Goal: Task Accomplishment & Management: Manage account settings

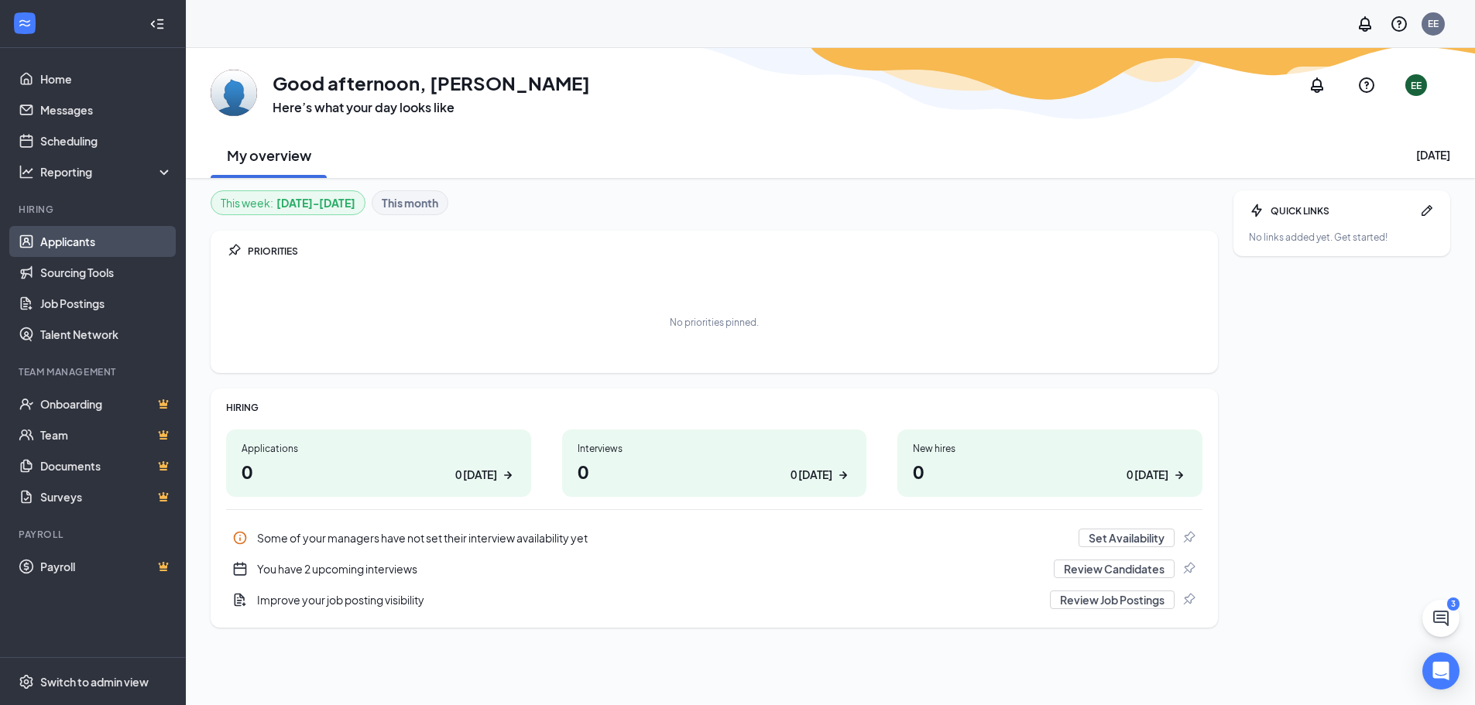
click at [75, 235] on link "Applicants" at bounding box center [106, 241] width 132 height 31
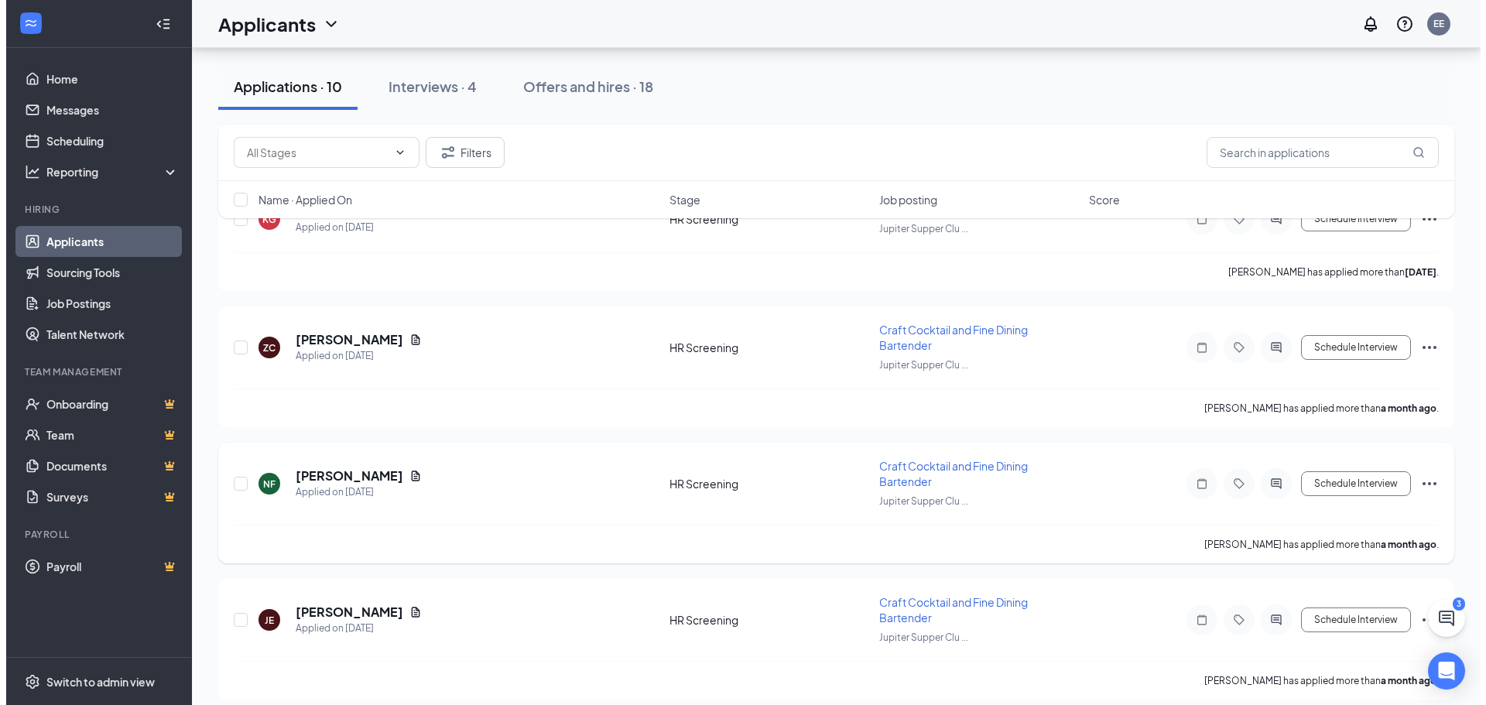
scroll to position [465, 0]
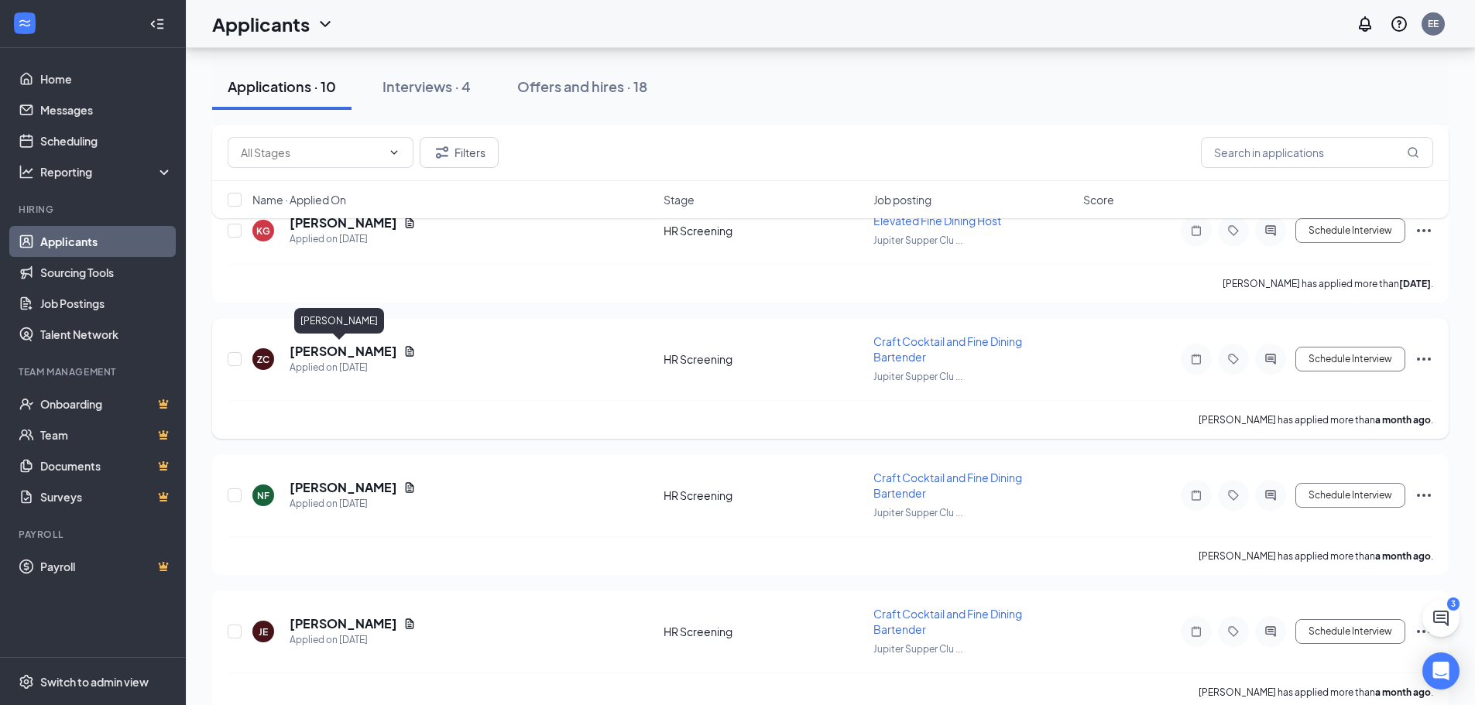
click at [362, 353] on h5 "[PERSON_NAME]" at bounding box center [344, 351] width 108 height 17
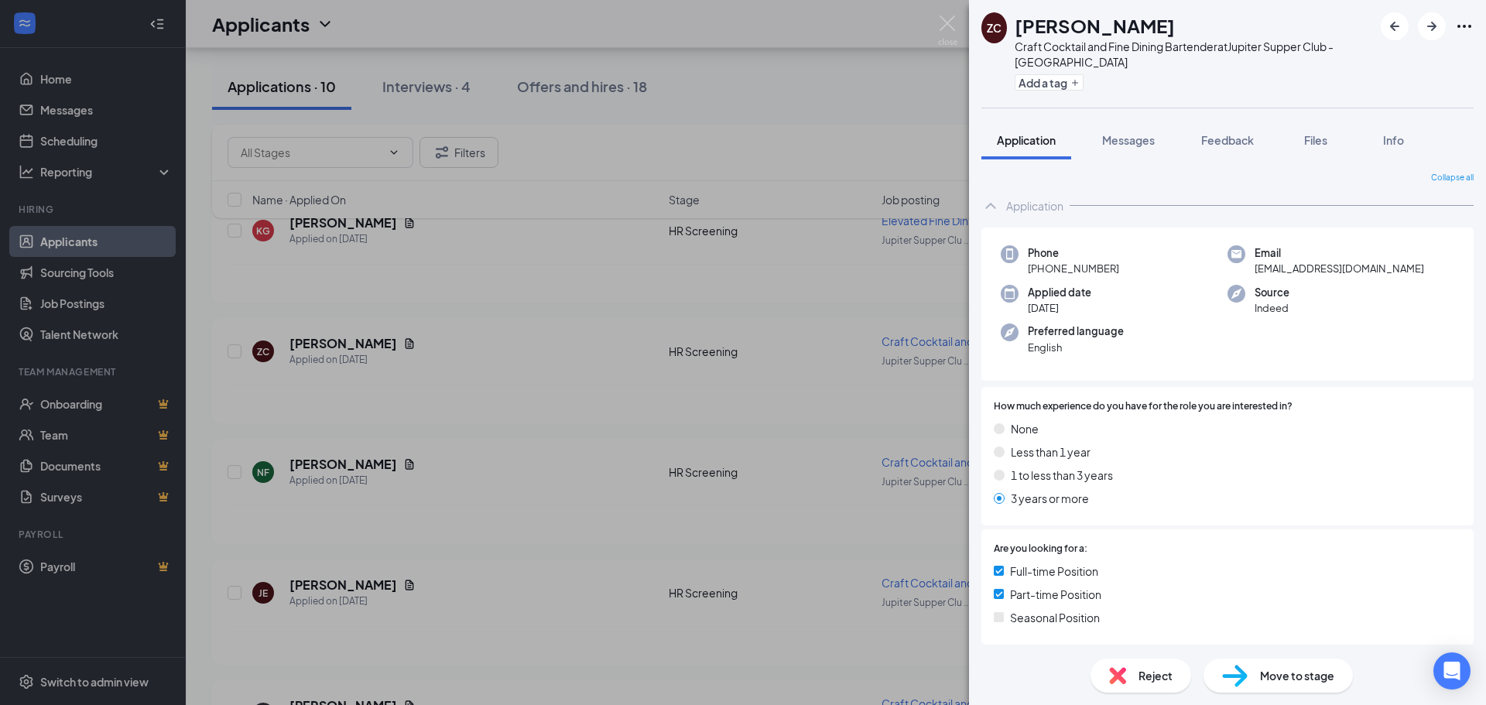
click at [607, 388] on div "ZC [PERSON_NAME] Craft Cocktail and Fine Dining Bartender at Jupiter Supper Clu…" at bounding box center [743, 352] width 1486 height 705
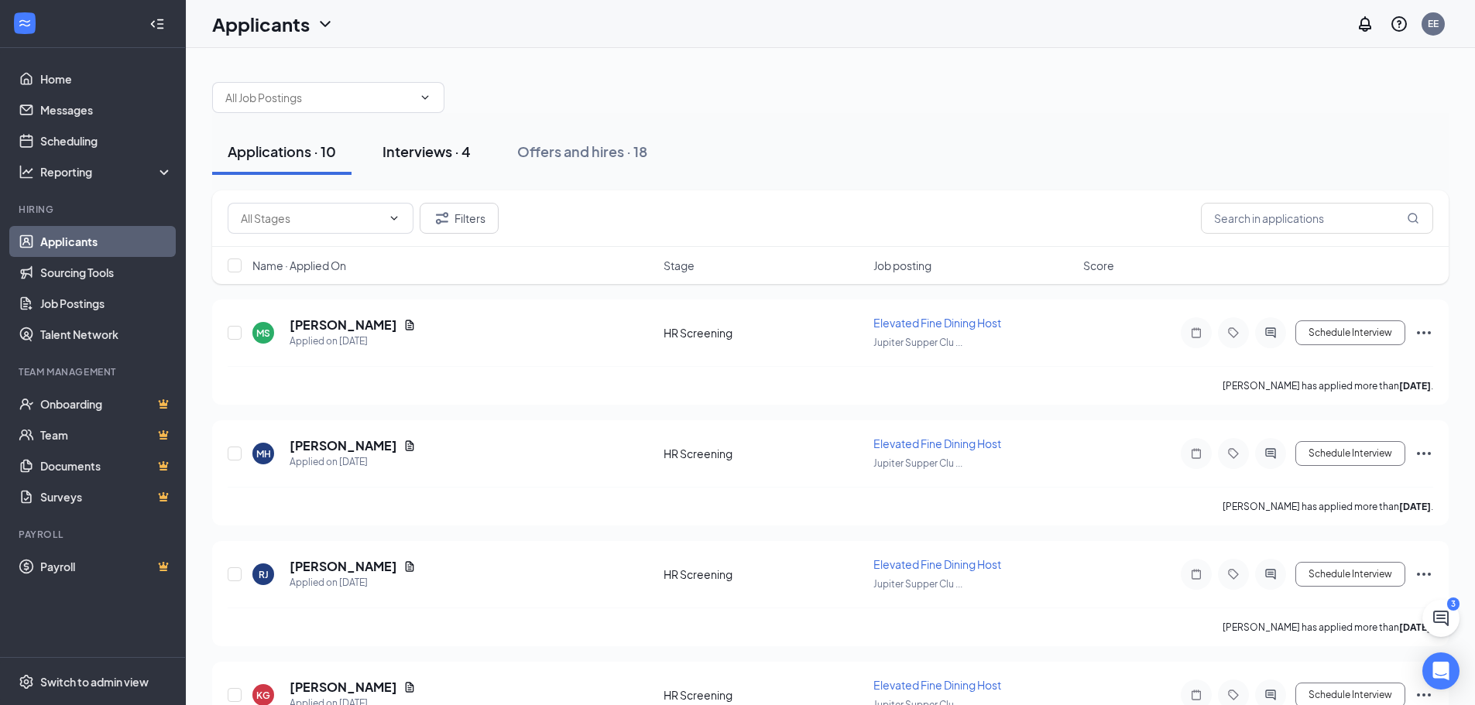
click at [476, 146] on button "Interviews · 4" at bounding box center [426, 152] width 119 height 46
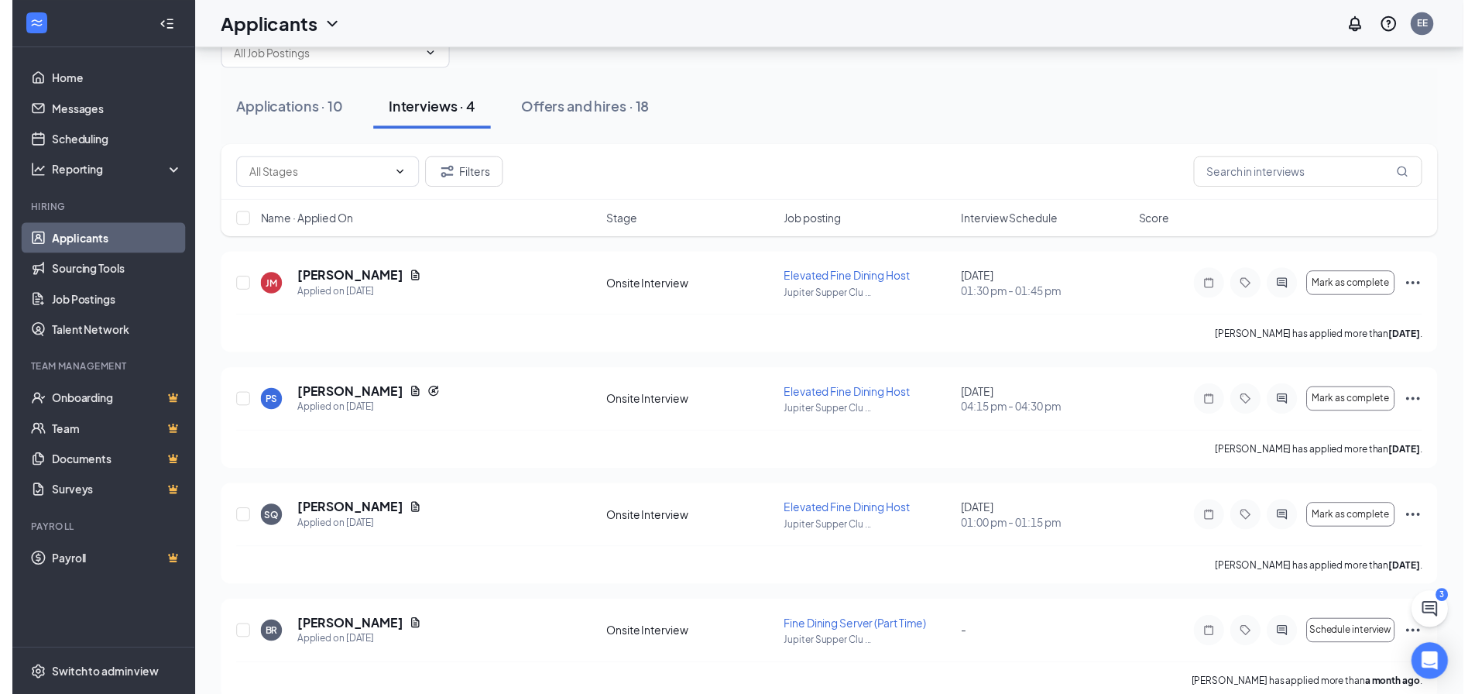
scroll to position [68, 0]
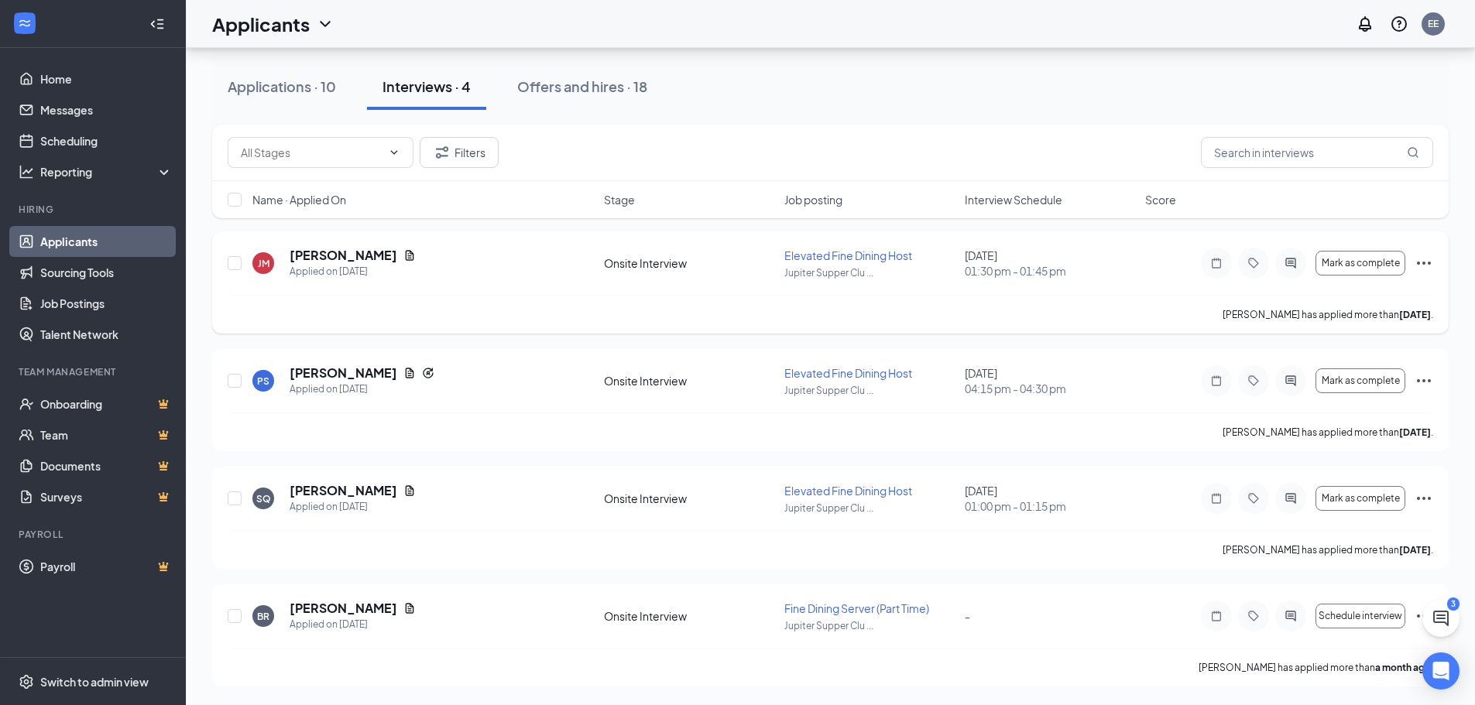
click at [1426, 259] on icon "Ellipses" at bounding box center [1423, 263] width 19 height 19
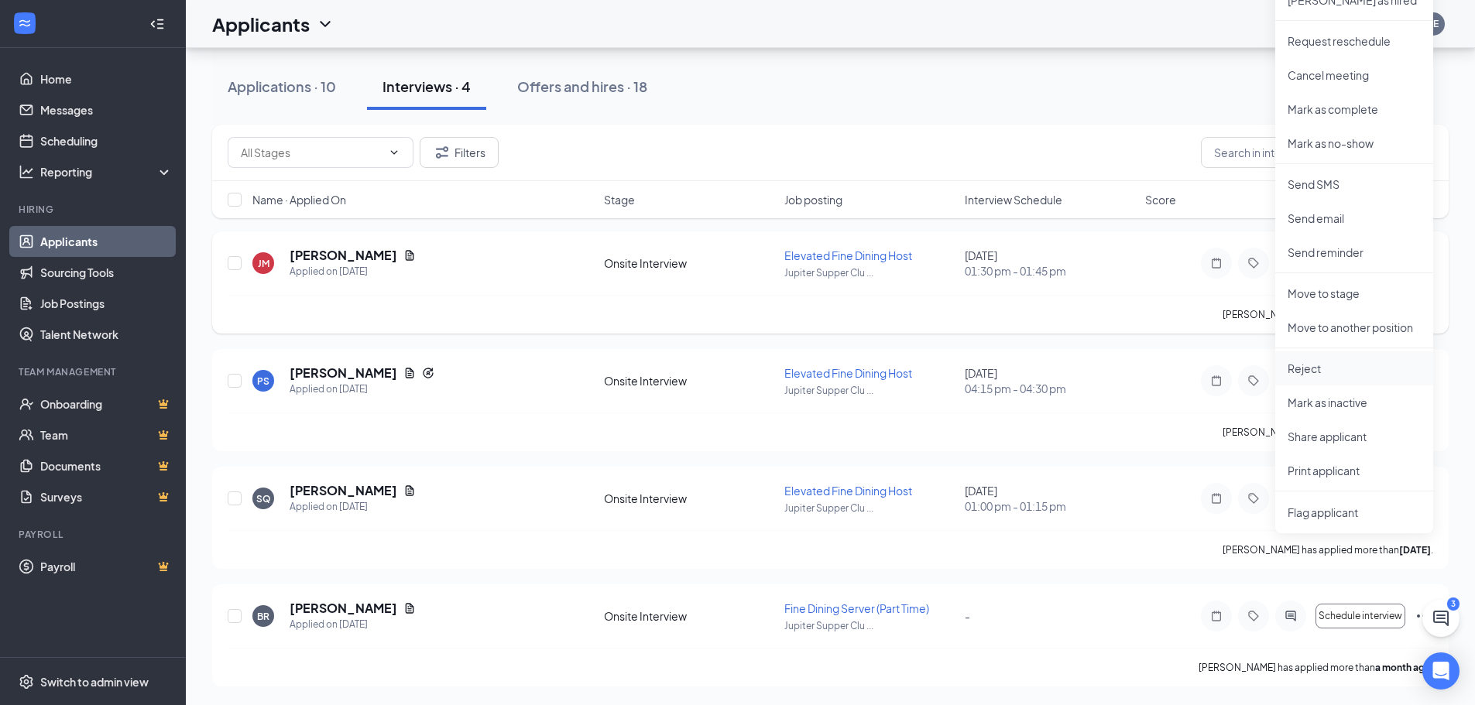
click at [1353, 369] on p "Reject" at bounding box center [1353, 368] width 133 height 15
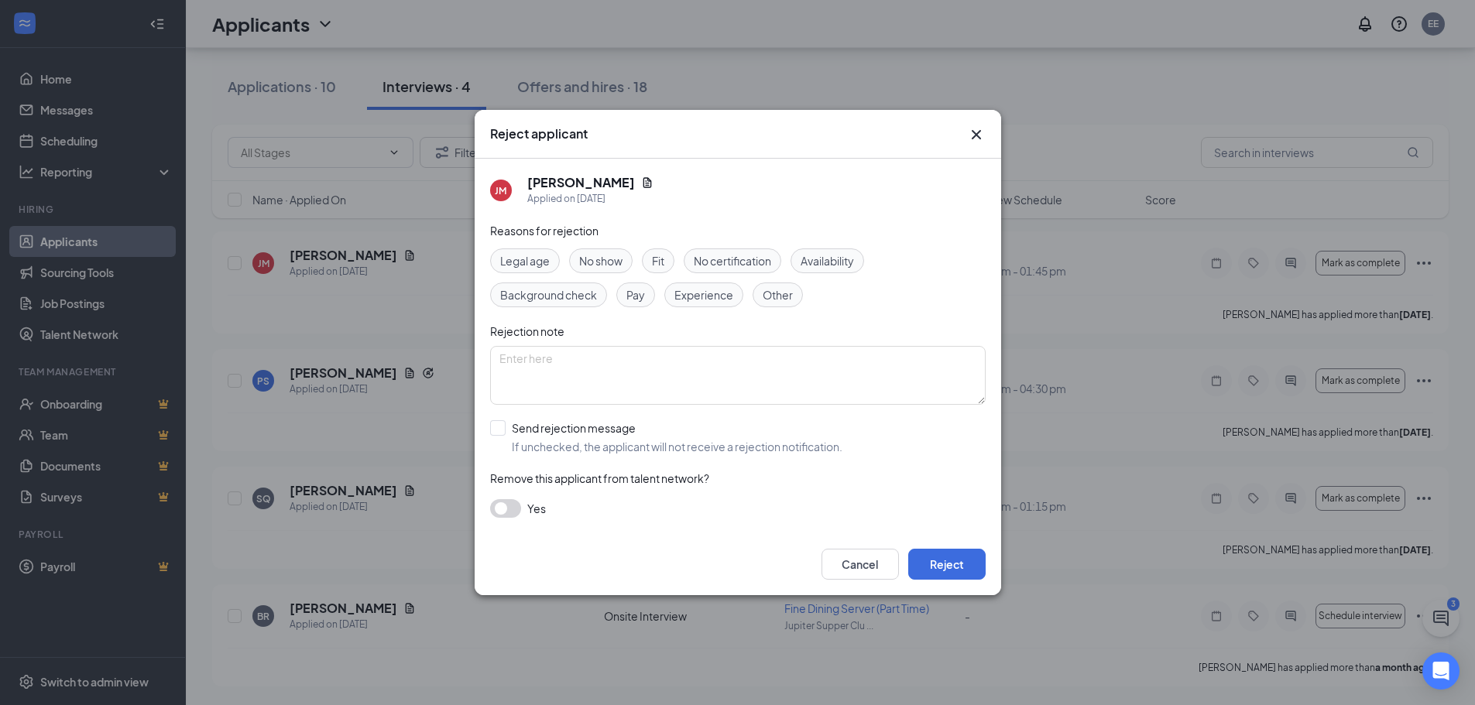
click at [764, 291] on span "Other" at bounding box center [778, 294] width 30 height 17
click at [948, 562] on button "Reject" at bounding box center [946, 564] width 77 height 31
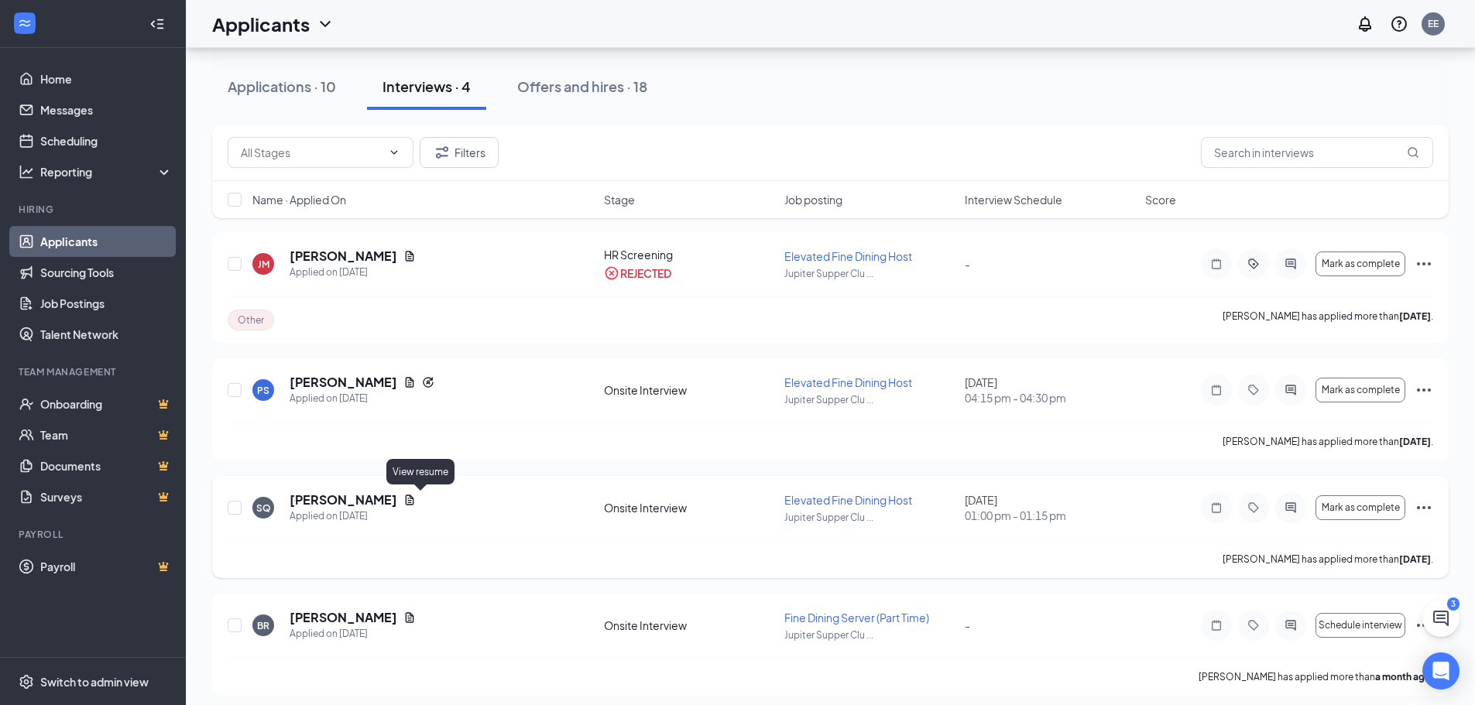
click at [416, 504] on icon "Document" at bounding box center [409, 500] width 12 height 12
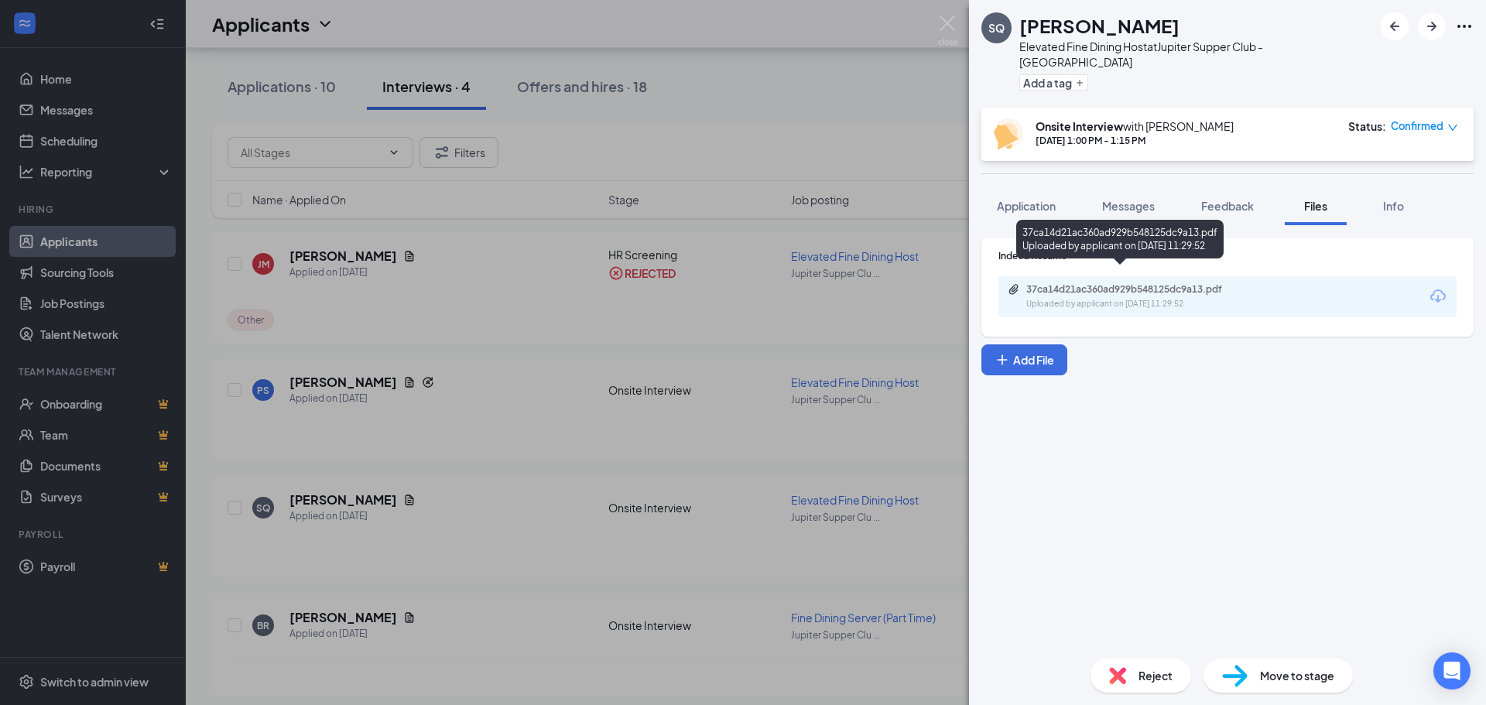
click at [1215, 283] on div "37ca14d21ac360ad929b548125dc9a13.pdf" at bounding box center [1135, 289] width 217 height 12
click at [949, 22] on img at bounding box center [947, 30] width 19 height 30
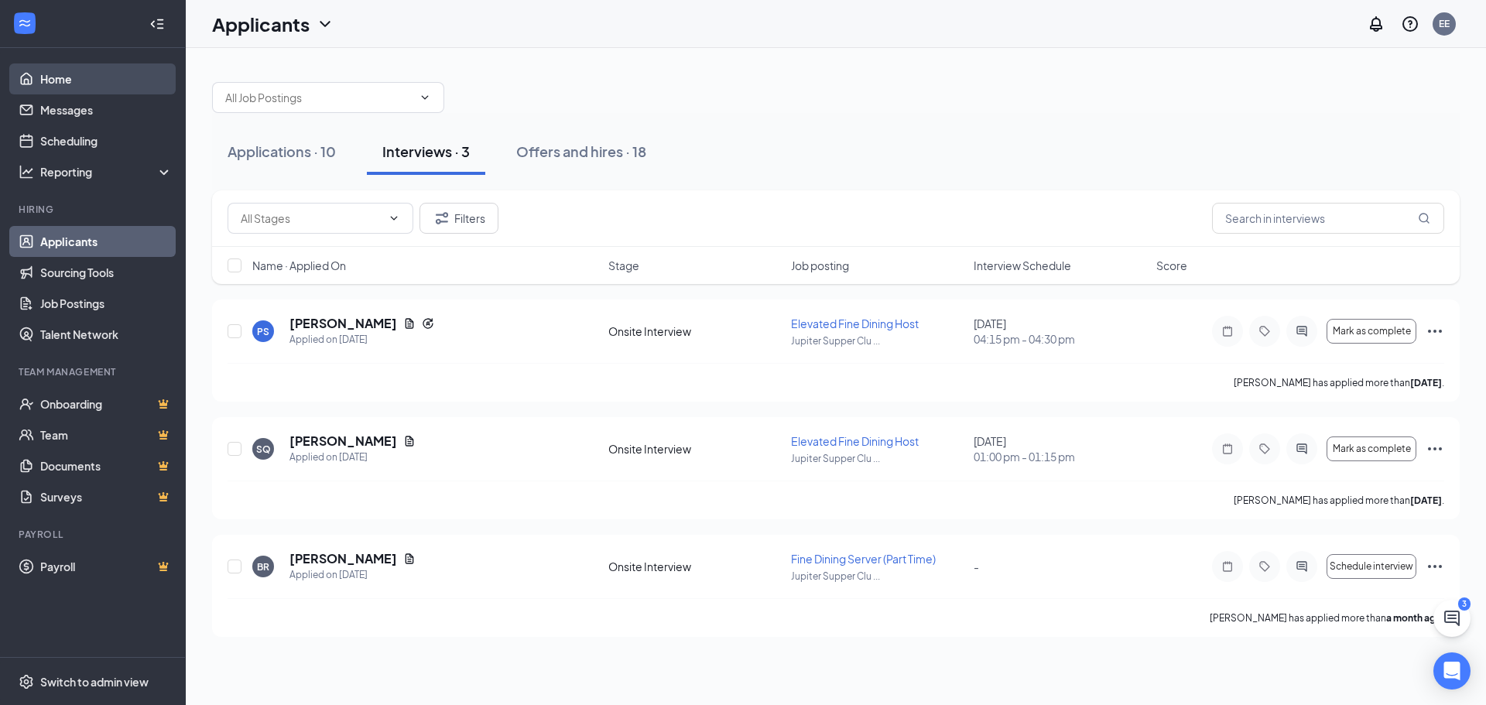
click at [92, 75] on link "Home" at bounding box center [106, 78] width 132 height 31
